Goal: Transaction & Acquisition: Purchase product/service

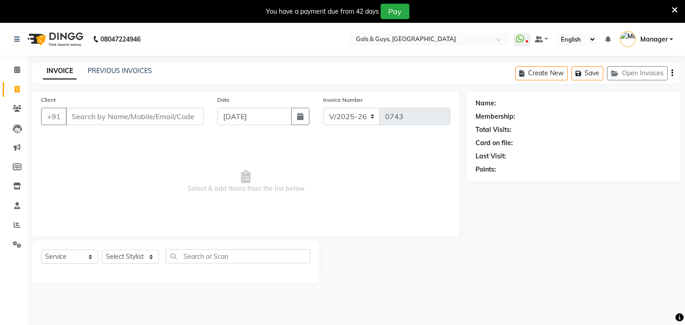
select select "7505"
select select "service"
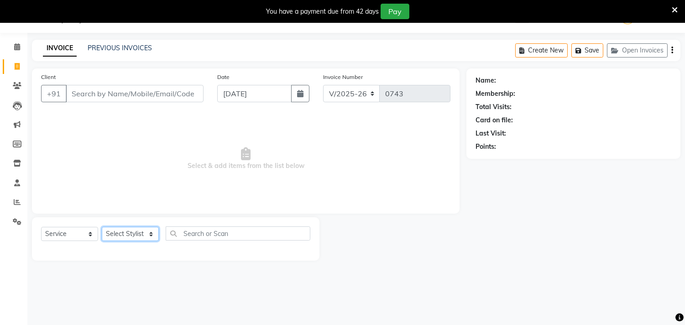
click at [147, 236] on select "Select Stylist [PERSON_NAME] ADVANCE ALKA [PERSON_NAME] B-WAX KUNAL Manager MEM…" at bounding box center [130, 234] width 57 height 14
select select "71124"
click at [102, 227] on select "Select Stylist [PERSON_NAME] ADVANCE ALKA [PERSON_NAME] B-WAX KUNAL Manager MEM…" at bounding box center [130, 234] width 57 height 14
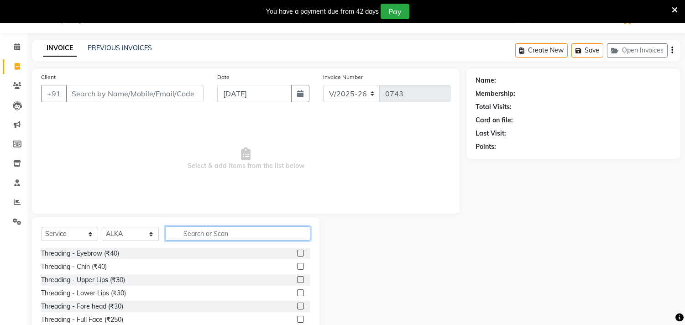
drag, startPoint x: 229, startPoint y: 234, endPoint x: 250, endPoint y: 221, distance: 25.2
click at [233, 231] on input "text" at bounding box center [238, 233] width 145 height 14
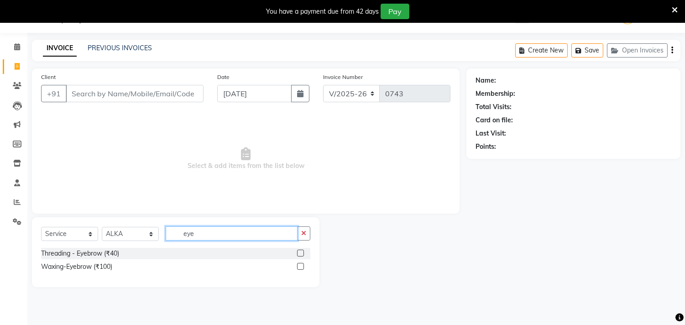
type input "eye"
click at [299, 263] on label at bounding box center [300, 266] width 7 height 7
click at [299, 264] on input "checkbox" at bounding box center [300, 267] width 6 height 6
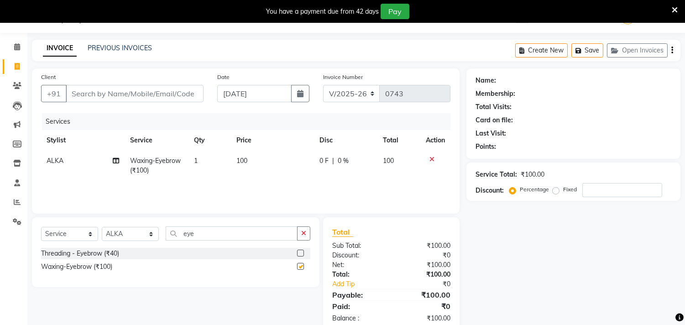
checkbox input "false"
drag, startPoint x: 220, startPoint y: 225, endPoint x: 183, endPoint y: 235, distance: 38.3
click at [189, 233] on div "Select Service Product Membership Package Voucher Prepaid Gift Card Select Styl…" at bounding box center [176, 252] width 288 height 70
drag, startPoint x: 239, startPoint y: 240, endPoint x: 74, endPoint y: 224, distance: 166.1
click at [89, 225] on div "Select Service Product Membership Package Voucher Prepaid Gift Card Select Styl…" at bounding box center [176, 252] width 288 height 70
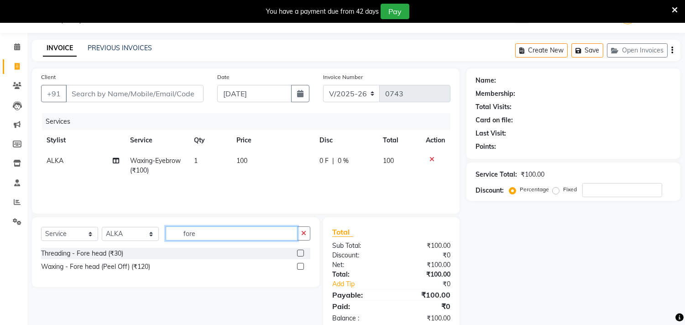
type input "fore"
click at [298, 268] on label at bounding box center [300, 266] width 7 height 7
click at [298, 268] on input "checkbox" at bounding box center [300, 267] width 6 height 6
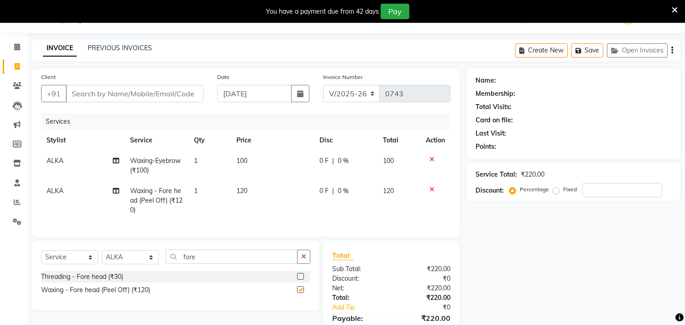
checkbox input "false"
click at [191, 91] on input "Client" at bounding box center [135, 93] width 138 height 17
type input "8"
type input "0"
type input "8922872999"
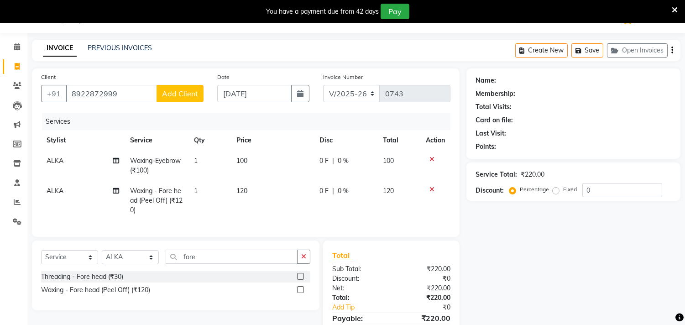
click at [188, 94] on span "Add Client" at bounding box center [180, 93] width 36 height 9
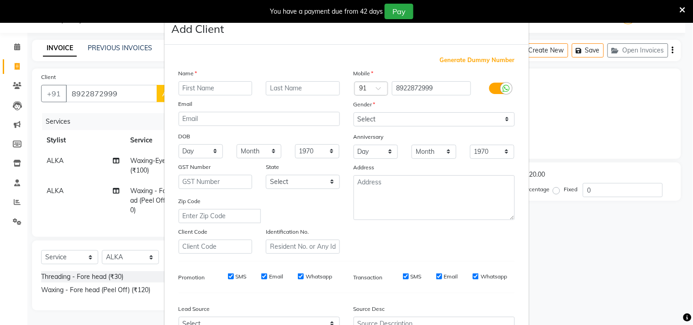
drag, startPoint x: 193, startPoint y: 90, endPoint x: 204, endPoint y: 87, distance: 11.4
click at [197, 89] on input "text" at bounding box center [216, 88] width 74 height 14
type input "s"
type input "[PERSON_NAME]"
click at [414, 116] on select "Select [DEMOGRAPHIC_DATA] [DEMOGRAPHIC_DATA] Other Prefer Not To Say" at bounding box center [433, 119] width 161 height 14
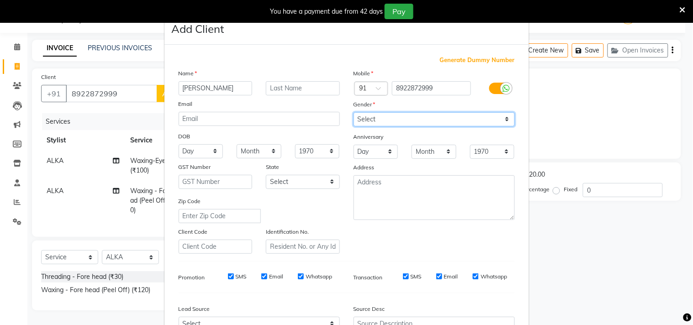
select select "[DEMOGRAPHIC_DATA]"
click at [353, 112] on select "Select [DEMOGRAPHIC_DATA] [DEMOGRAPHIC_DATA] Other Prefer Not To Say" at bounding box center [433, 119] width 161 height 14
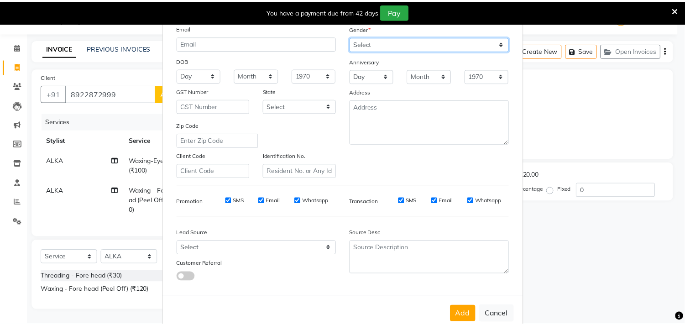
scroll to position [97, 0]
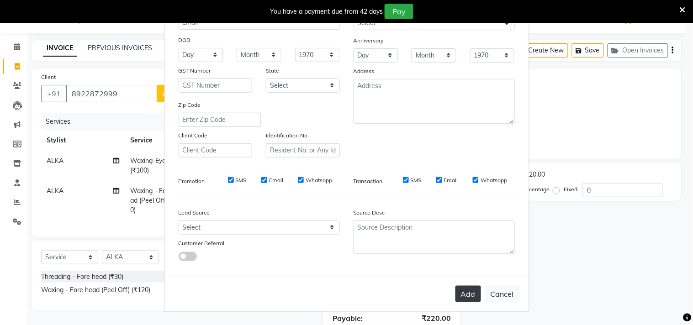
click at [465, 291] on button "Add" at bounding box center [468, 294] width 26 height 16
select select
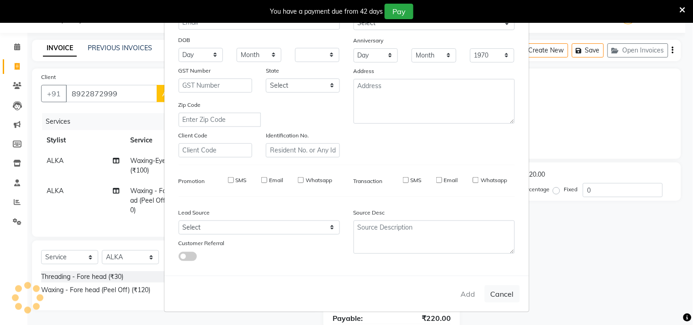
select select
checkbox input "false"
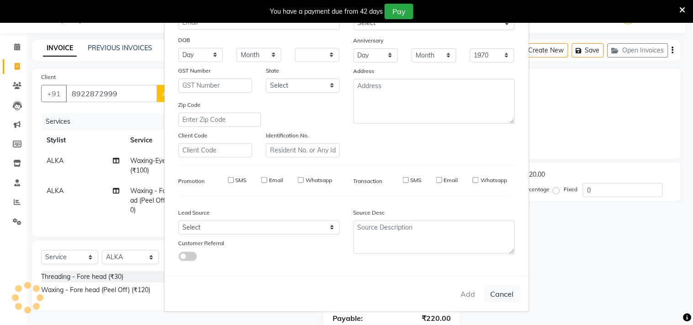
checkbox input "false"
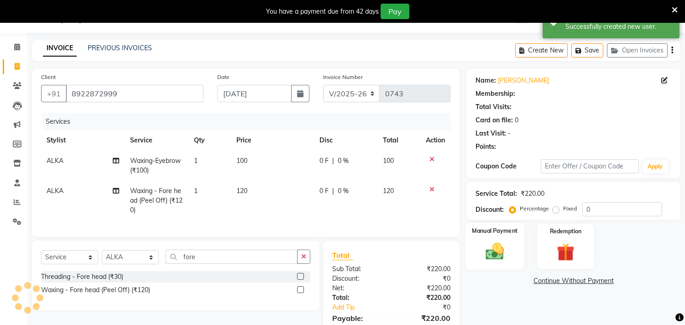
click at [505, 241] on img at bounding box center [495, 251] width 30 height 21
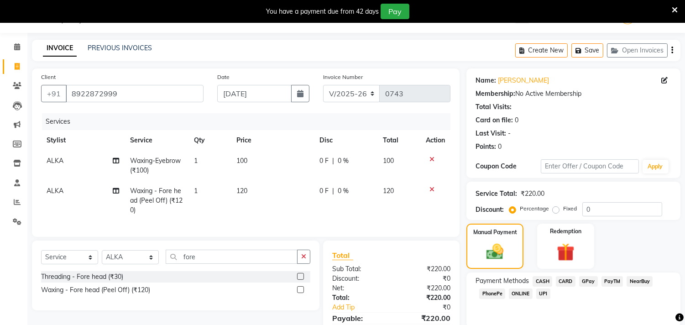
click at [591, 282] on span "GPay" at bounding box center [588, 281] width 19 height 11
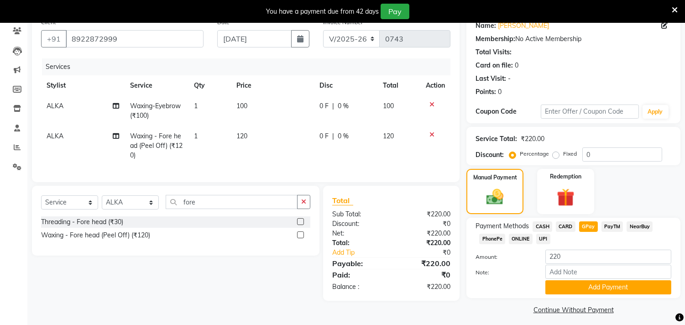
scroll to position [83, 0]
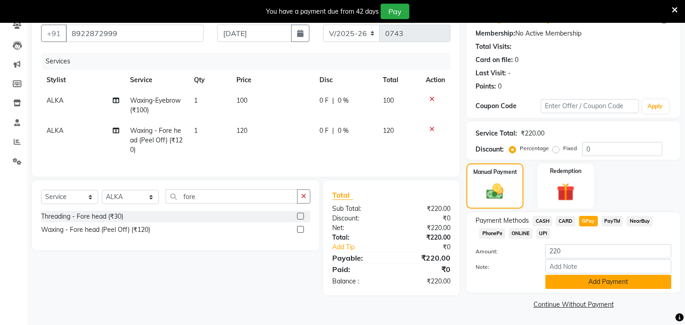
click at [615, 281] on button "Add Payment" at bounding box center [609, 282] width 126 height 14
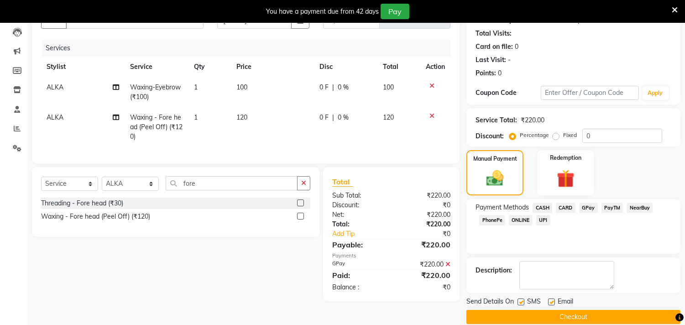
scroll to position [108, 0]
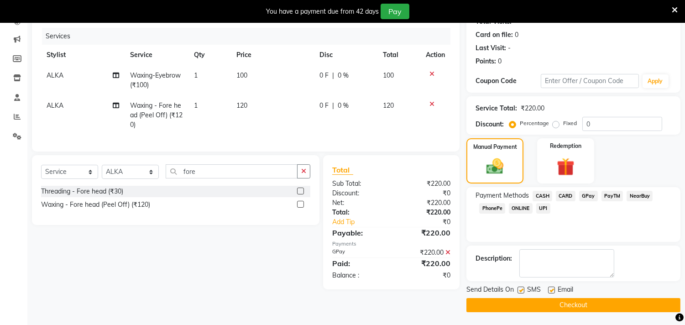
click at [609, 301] on button "Checkout" at bounding box center [574, 305] width 214 height 14
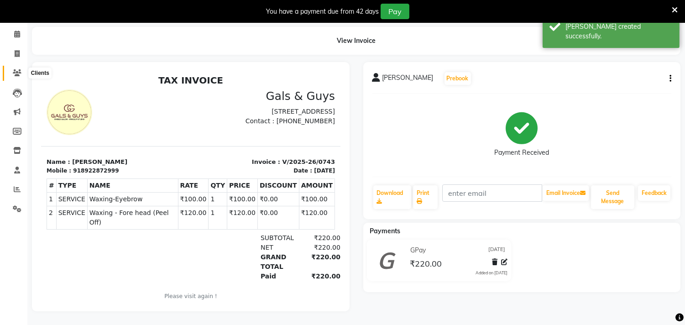
click at [14, 69] on icon at bounding box center [17, 72] width 9 height 7
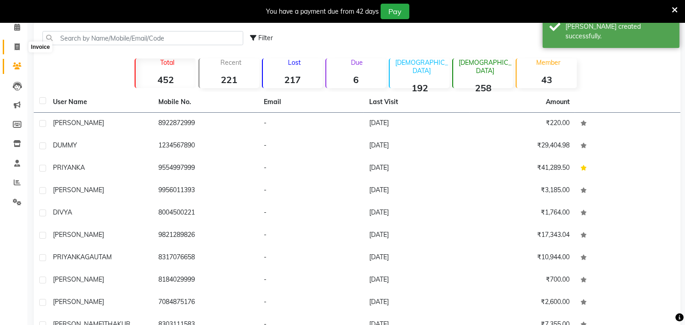
click at [17, 46] on icon at bounding box center [17, 46] width 5 height 7
select select "service"
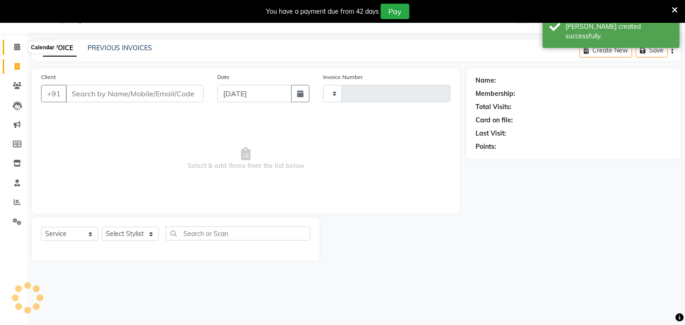
scroll to position [23, 0]
type input "0744"
select select "7505"
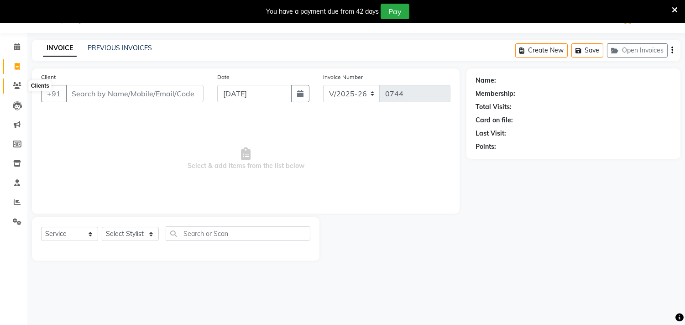
click at [13, 87] on icon at bounding box center [17, 85] width 9 height 7
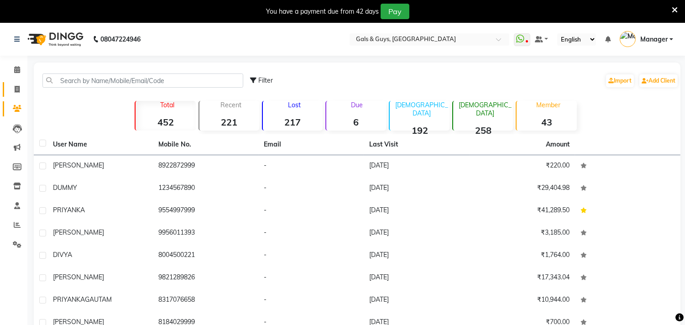
click at [15, 85] on span at bounding box center [17, 89] width 16 height 11
select select "service"
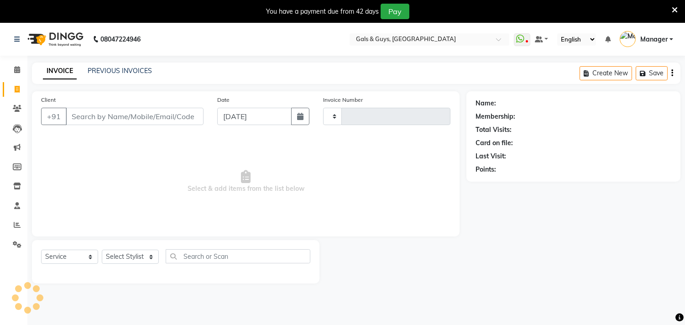
scroll to position [23, 0]
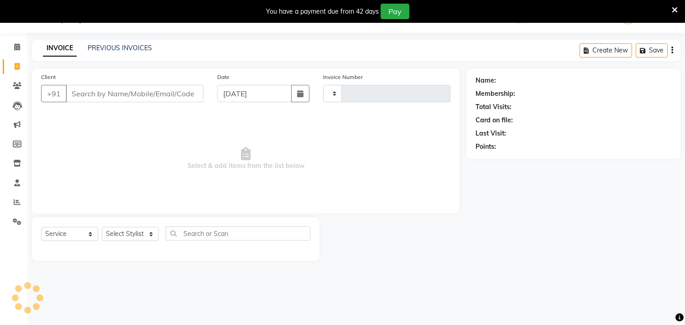
type input "0745"
select select "7505"
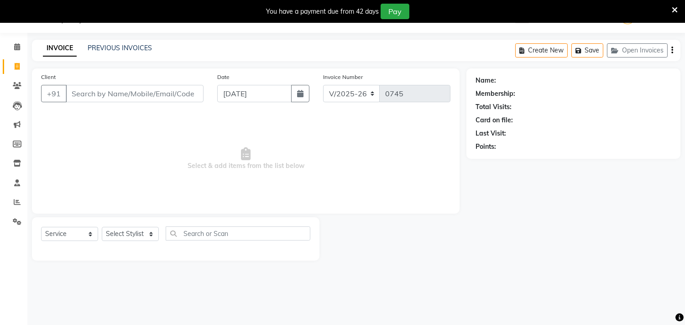
click at [674, 9] on icon at bounding box center [675, 10] width 6 height 8
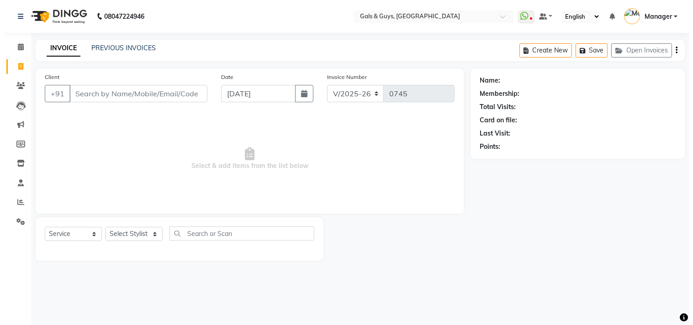
scroll to position [0, 0]
